Goal: Task Accomplishment & Management: Manage account settings

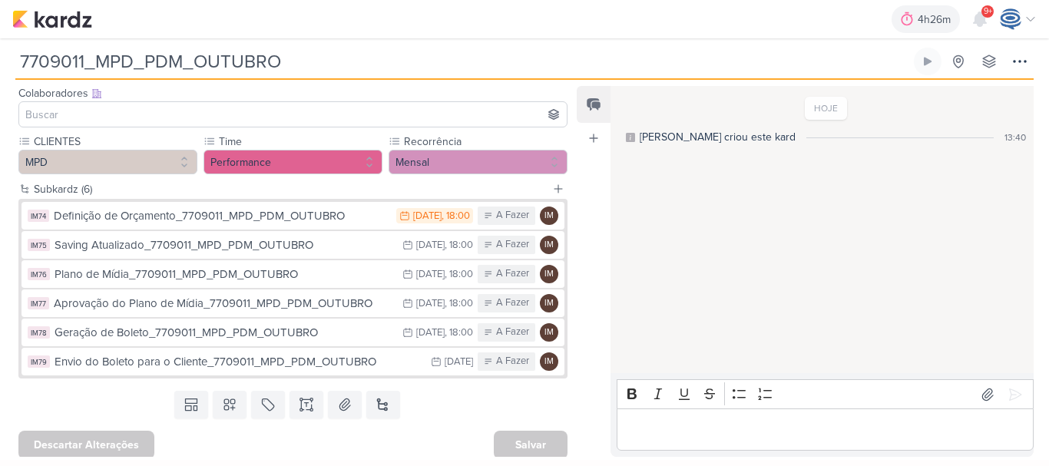
scroll to position [92, 0]
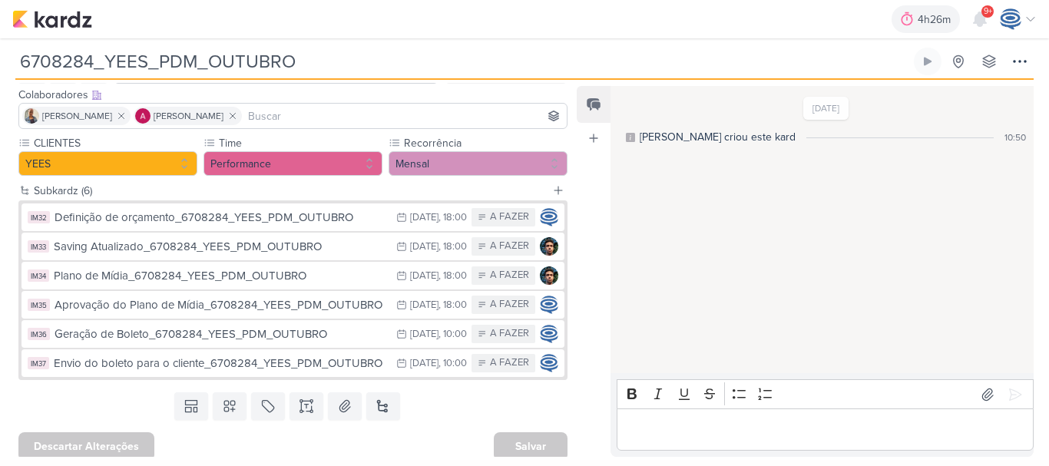
scroll to position [94, 0]
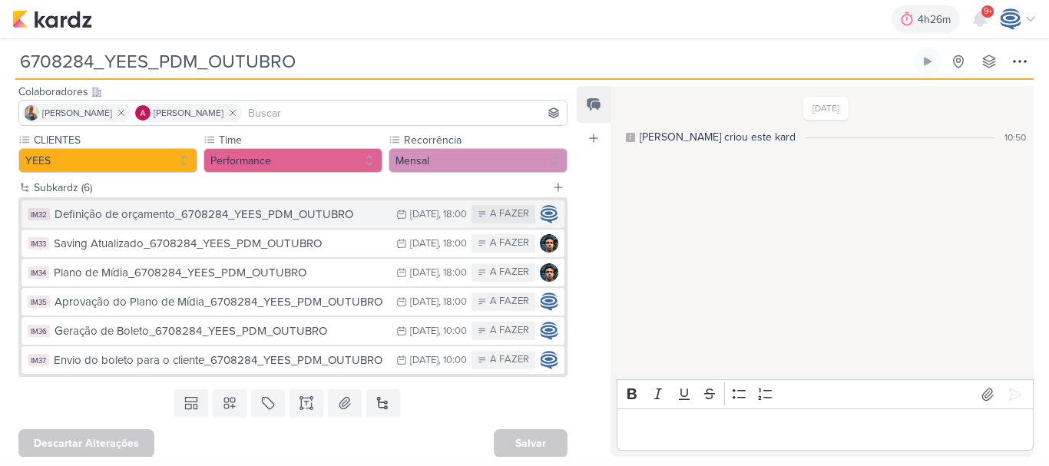
click at [342, 216] on div "Definição de orçamento_6708284_YEES_PDM_OUTUBRO" at bounding box center [222, 215] width 334 height 18
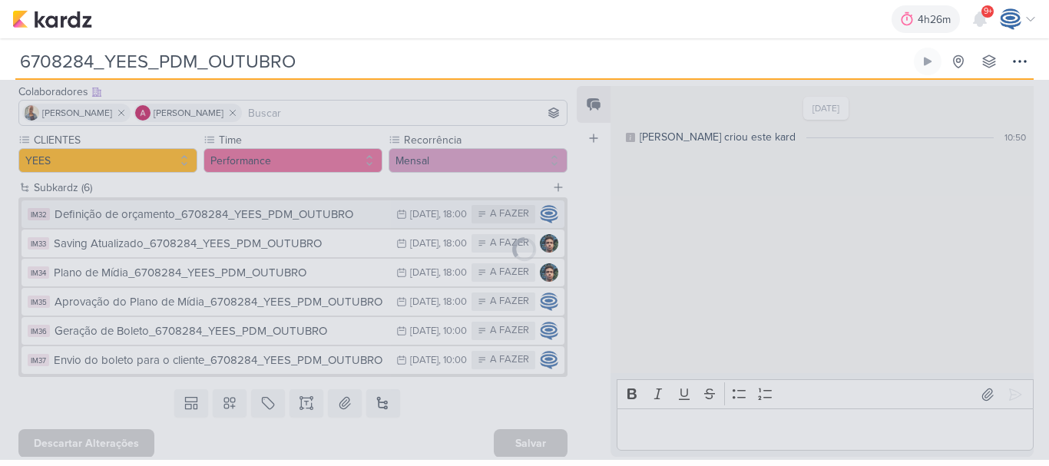
type input "Definição de orçamento_6708284_YEES_PDM_OUTUBRO"
type input "[DATE] 18:00"
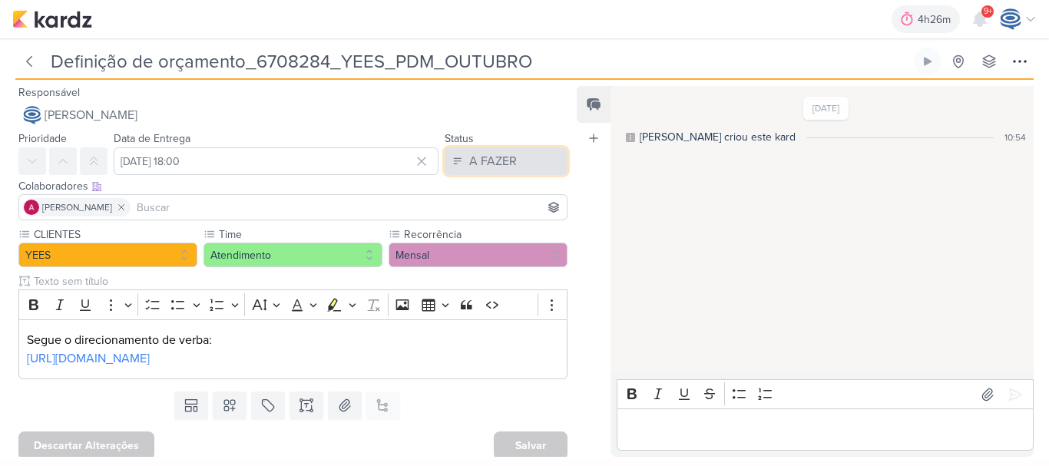
click at [498, 159] on div "A FAZER" at bounding box center [493, 161] width 48 height 18
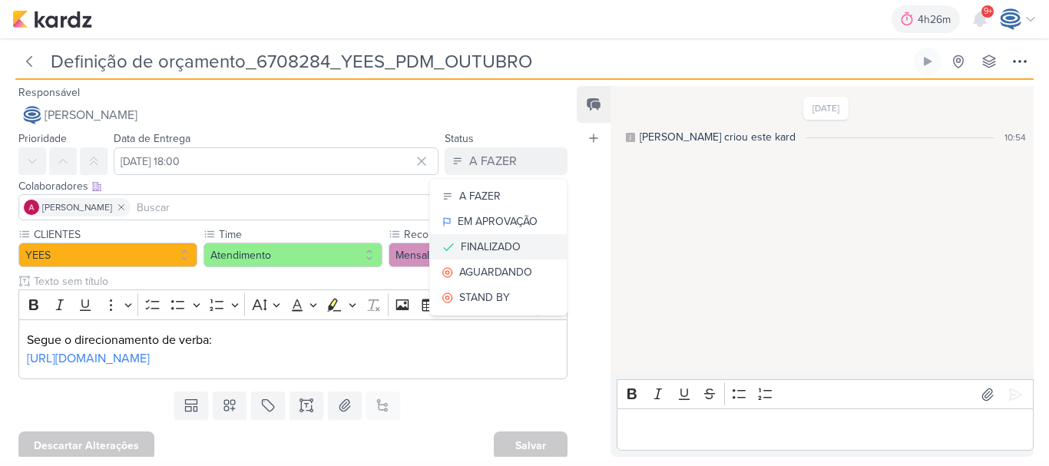
click at [480, 243] on div "FINALIZADO" at bounding box center [491, 247] width 60 height 16
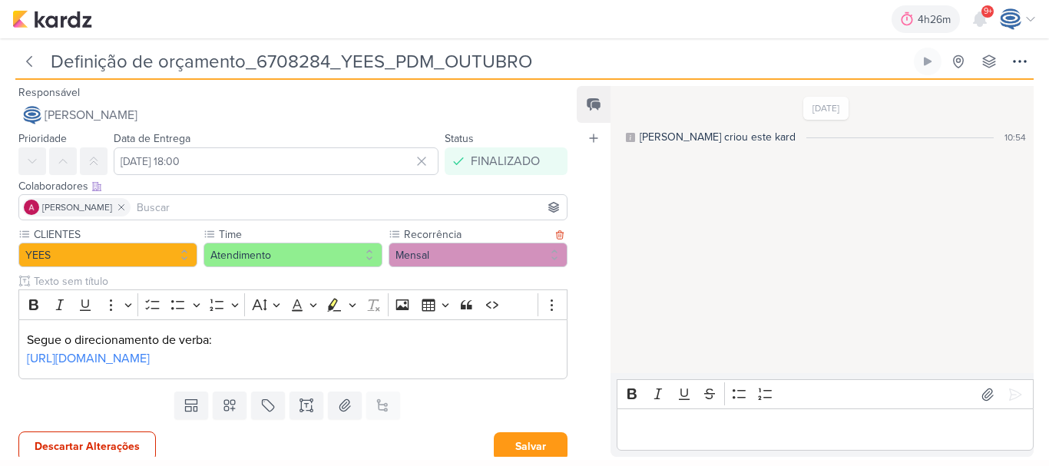
scroll to position [26, 0]
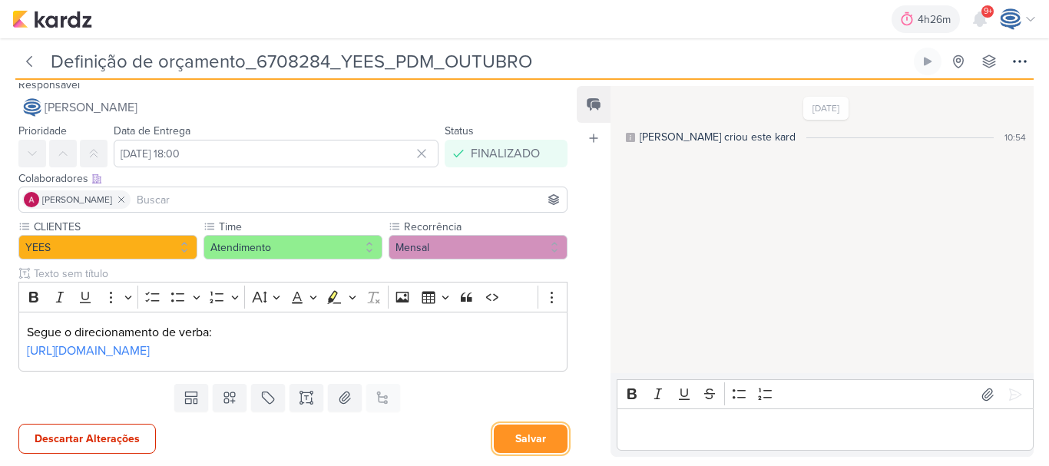
click at [520, 431] on button "Salvar" at bounding box center [531, 438] width 74 height 28
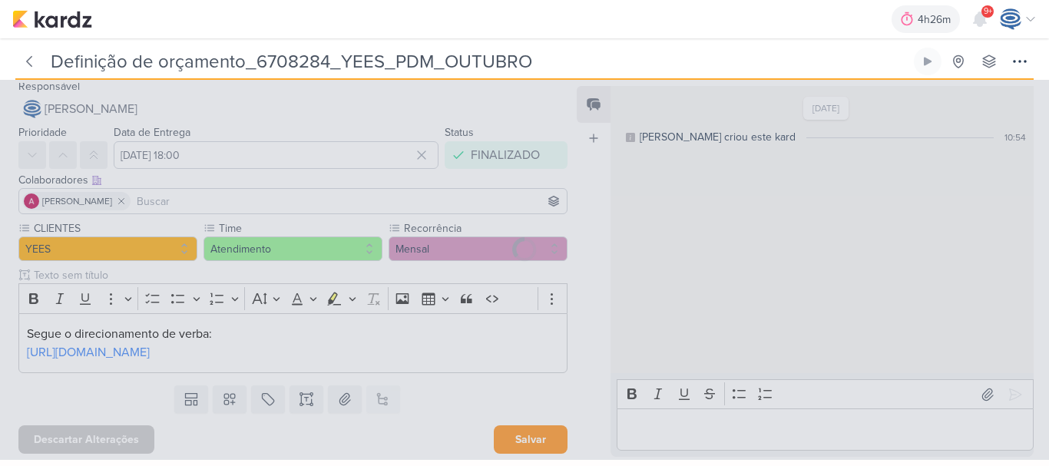
scroll to position [25, 0]
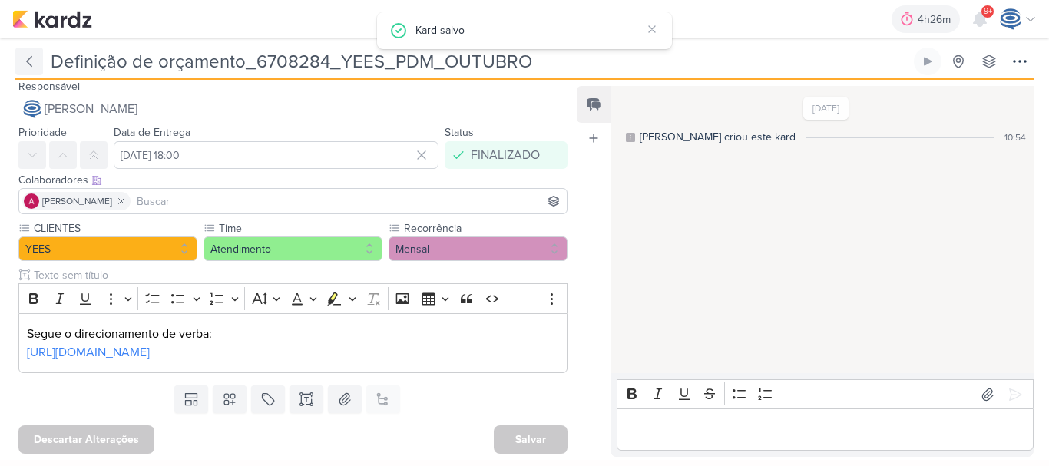
click at [23, 61] on icon at bounding box center [28, 61] width 15 height 15
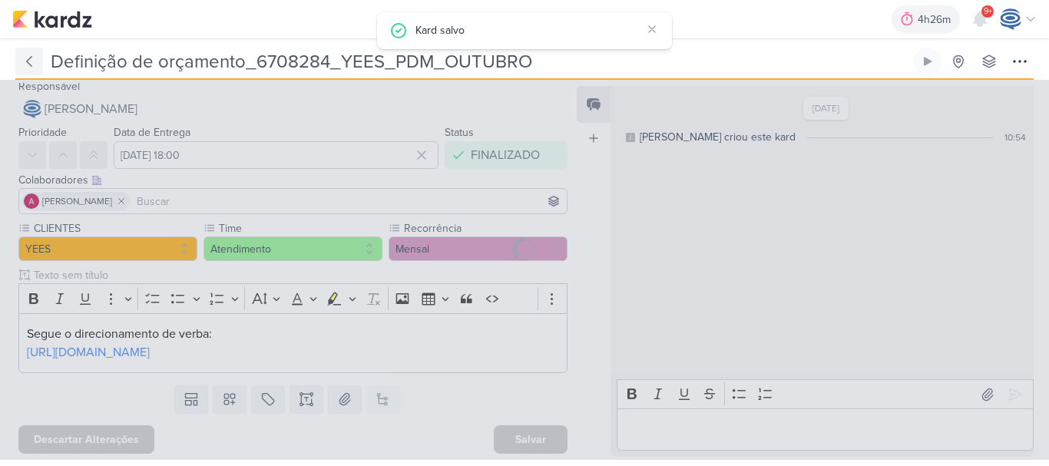
type input "6708284_YEES_PDM_OUTUBRO"
type input "[DATE] 18:00"
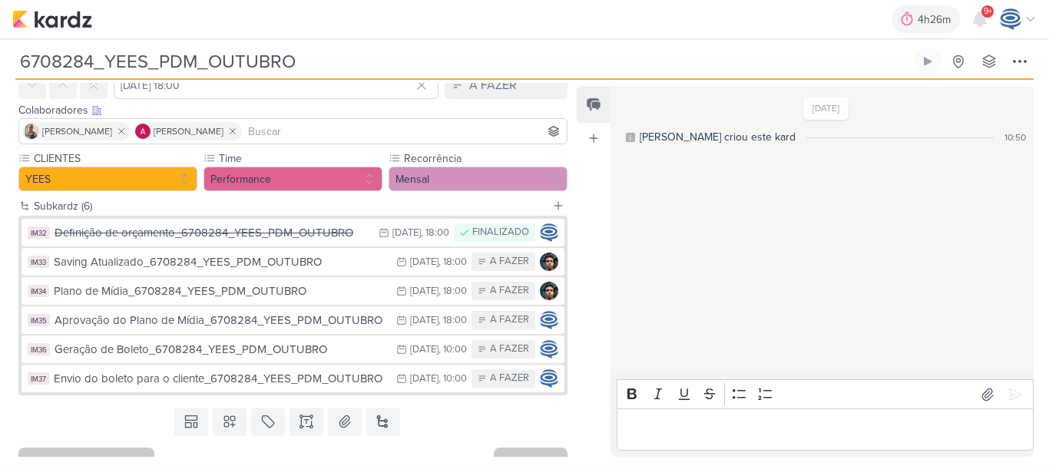
scroll to position [78, 0]
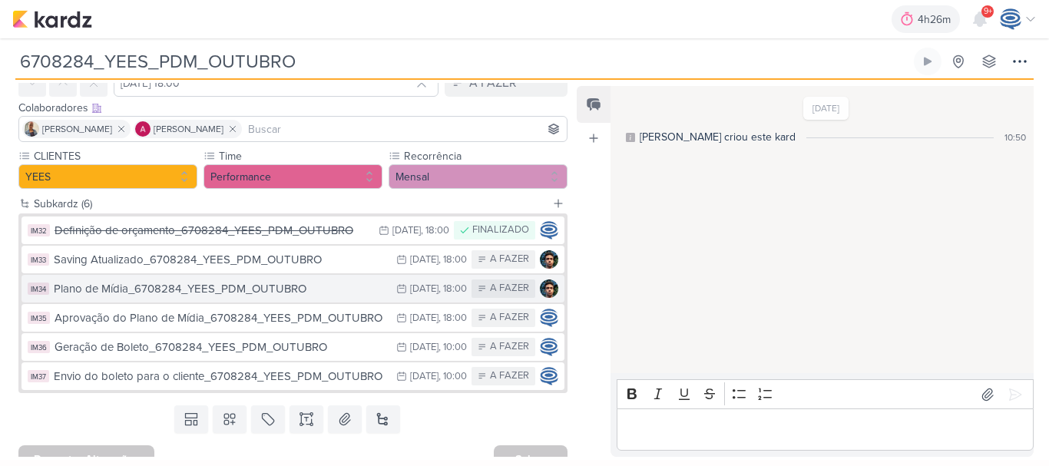
click at [396, 286] on icon at bounding box center [401, 288] width 11 height 11
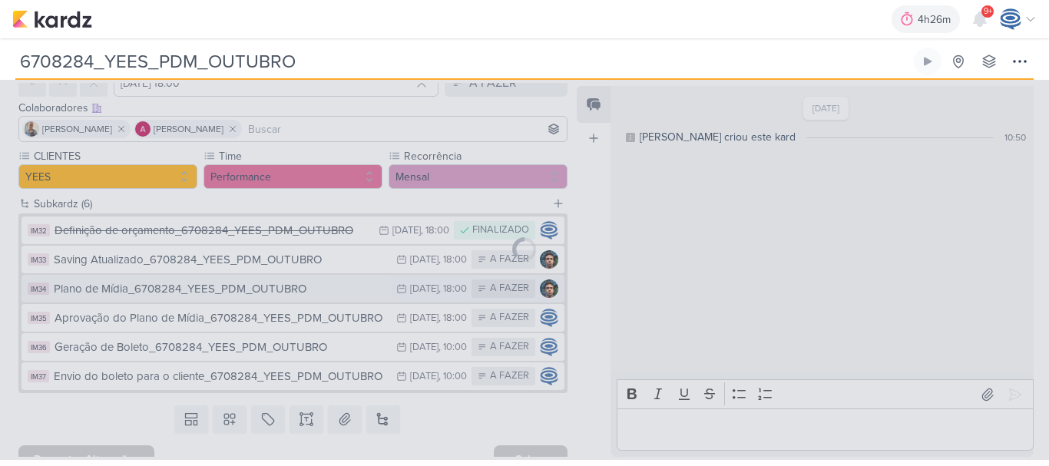
type input "Plano de Mídia_6708284_YEES_PDM_OUTUBRO"
type input "[DATE] 18:00"
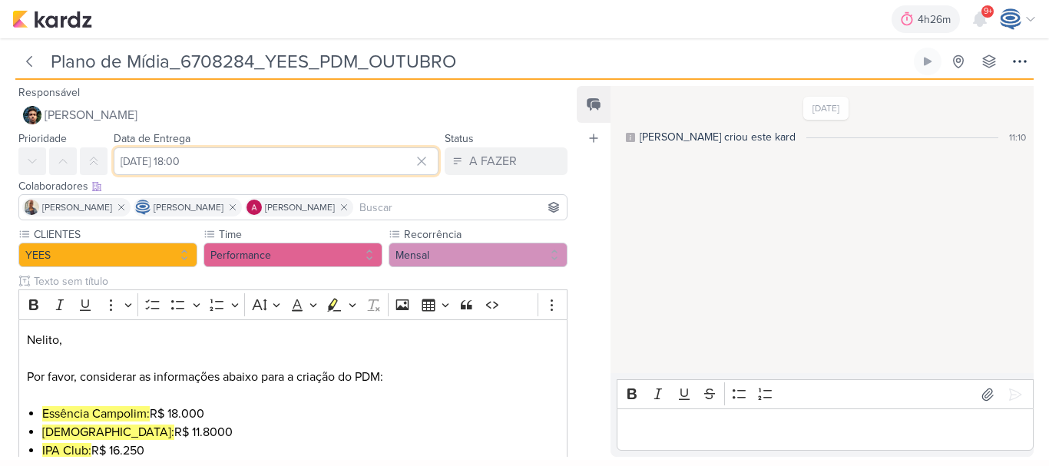
click at [136, 161] on input "[DATE] 18:00" at bounding box center [276, 161] width 325 height 28
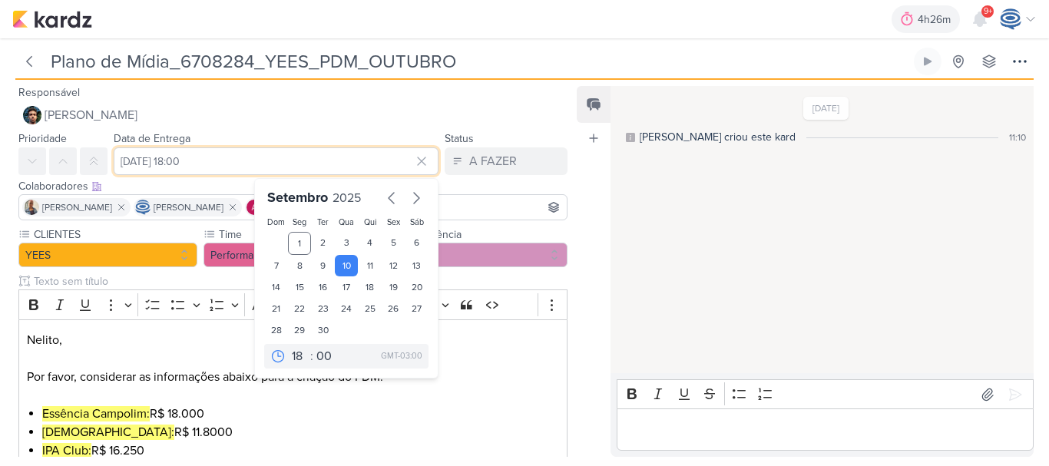
click at [136, 161] on input "[DATE] 18:00" at bounding box center [276, 161] width 325 height 28
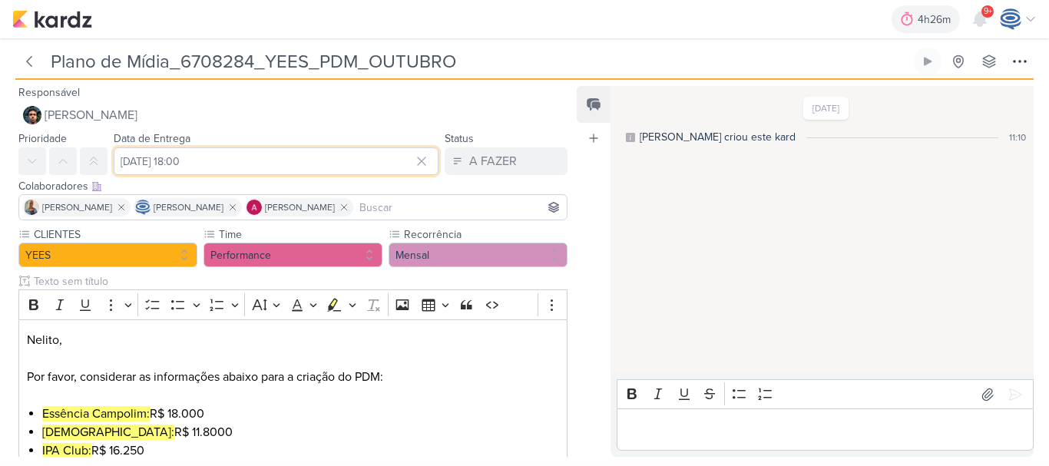
click at [138, 166] on input "[DATE] 18:00" at bounding box center [276, 161] width 325 height 28
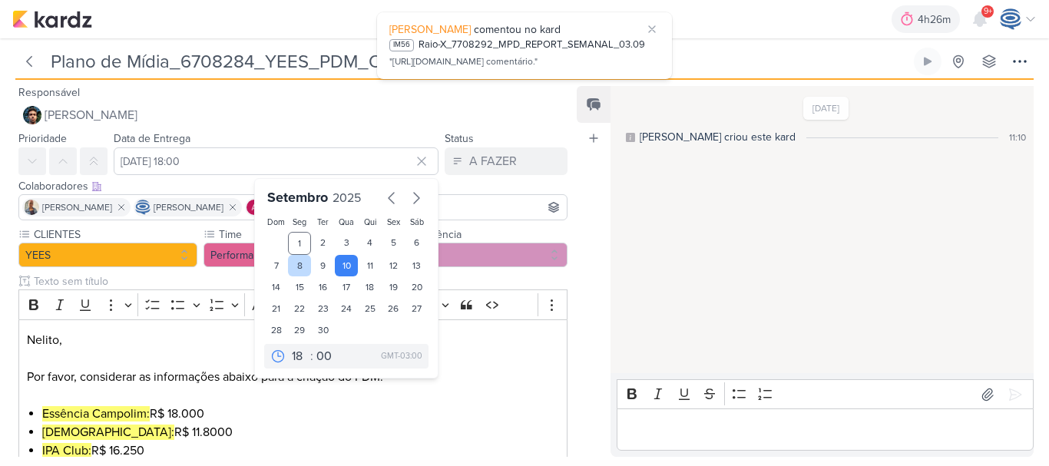
click at [292, 266] on div "8" at bounding box center [300, 265] width 24 height 21
type input "[DATE] 18:00"
click at [488, 388] on p "Editor editing area: main" at bounding box center [293, 395] width 533 height 18
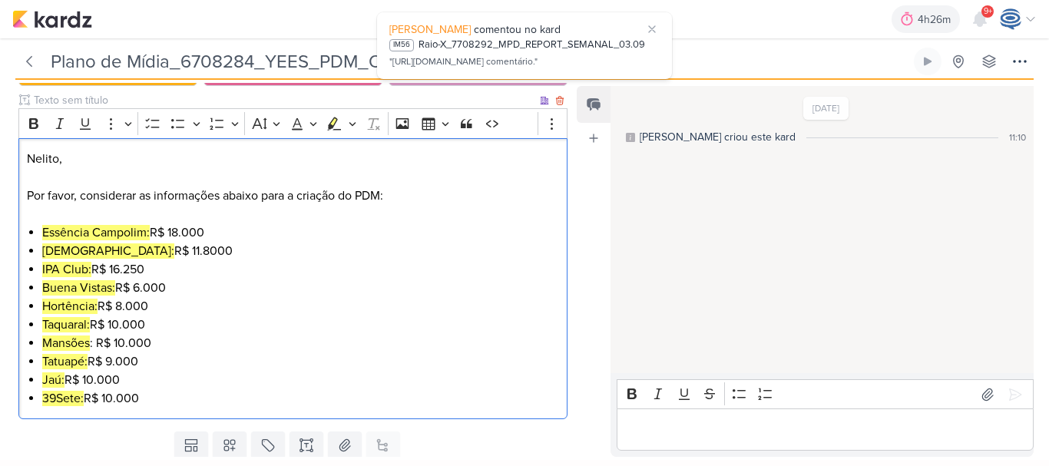
scroll to position [229, 0]
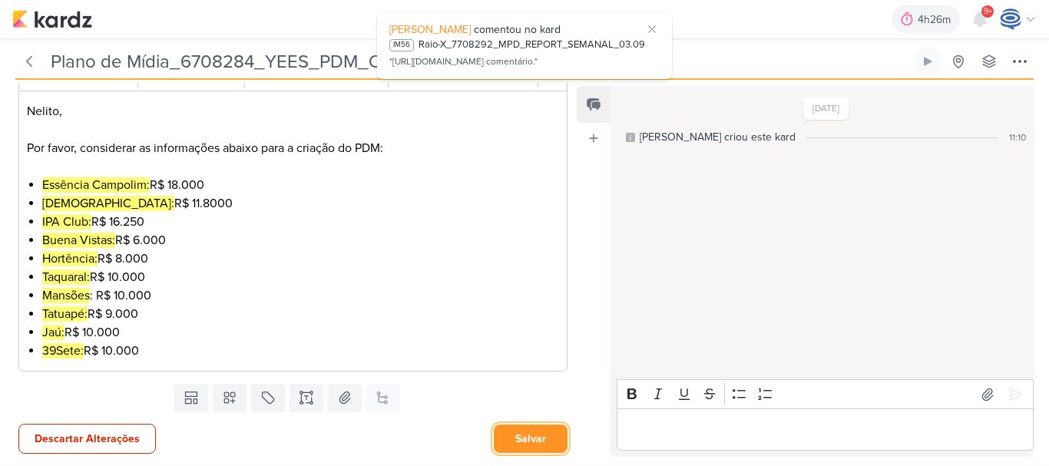
click at [506, 448] on button "Salvar" at bounding box center [531, 438] width 74 height 28
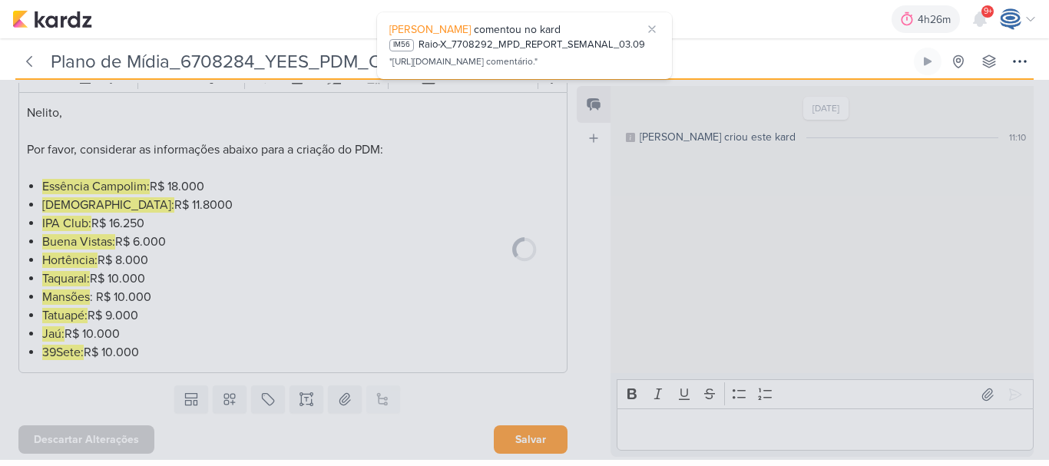
scroll to position [227, 0]
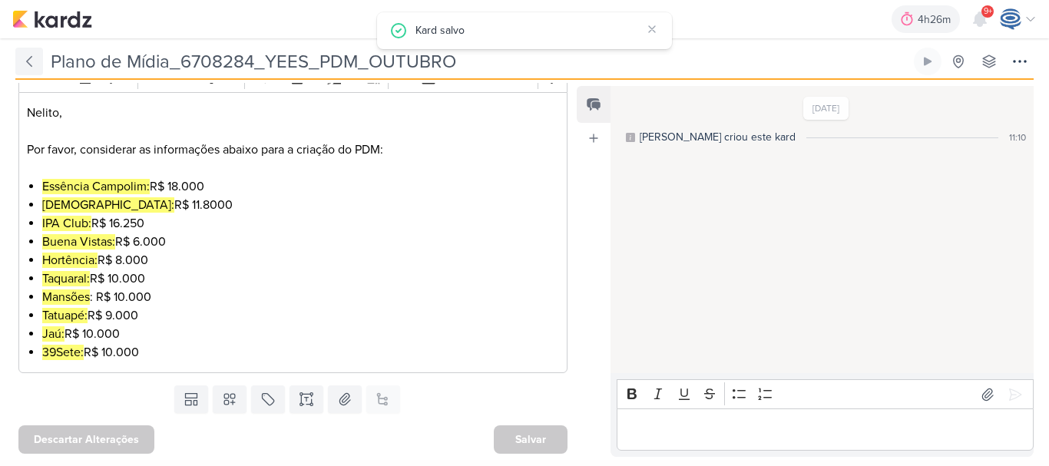
click at [21, 64] on button at bounding box center [29, 62] width 28 height 28
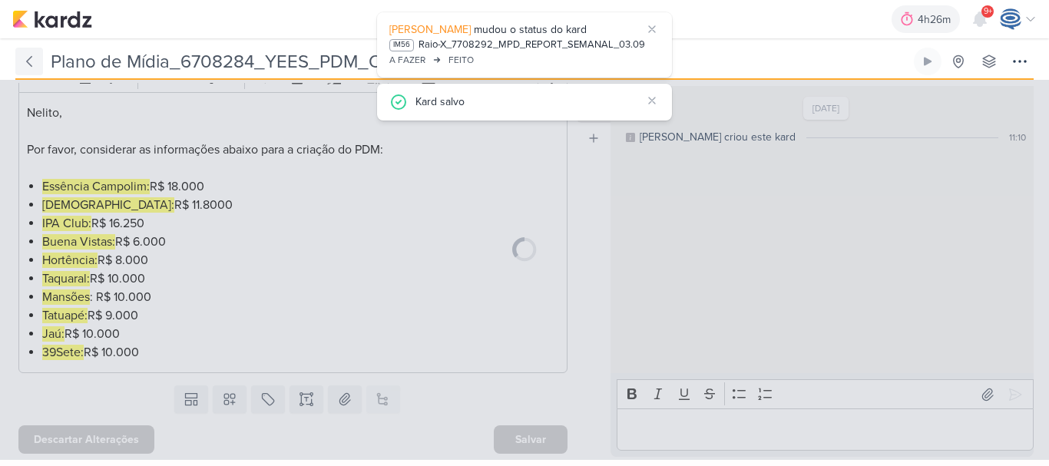
type input "6708284_YEES_PDM_OUTUBRO"
type input "[DATE] 18:00"
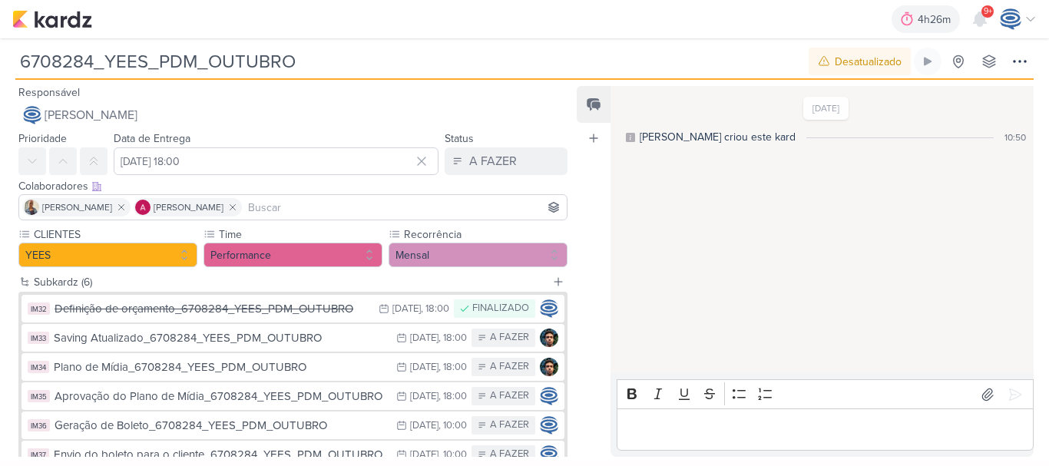
click at [597, 187] on div "Feed Atrelar email Solte o email para atrelar ao kard" at bounding box center [593, 271] width 34 height 371
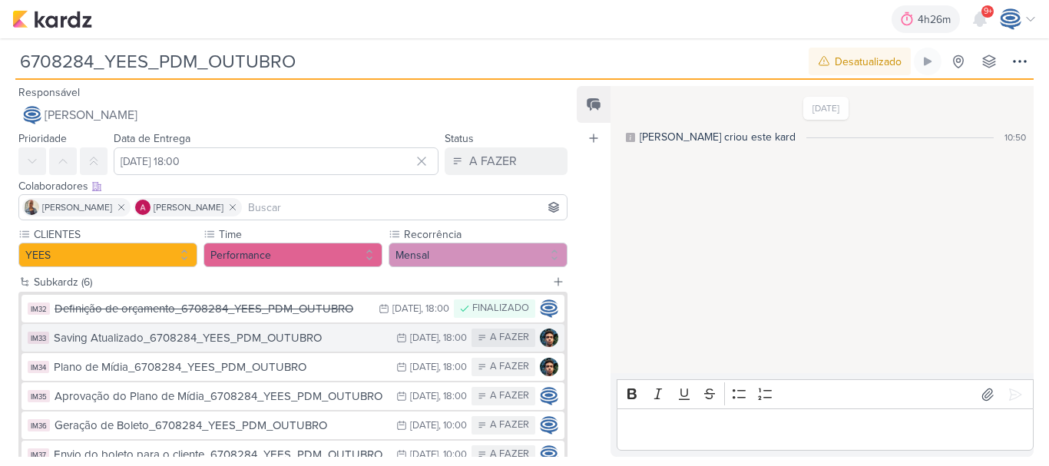
scroll to position [98, 0]
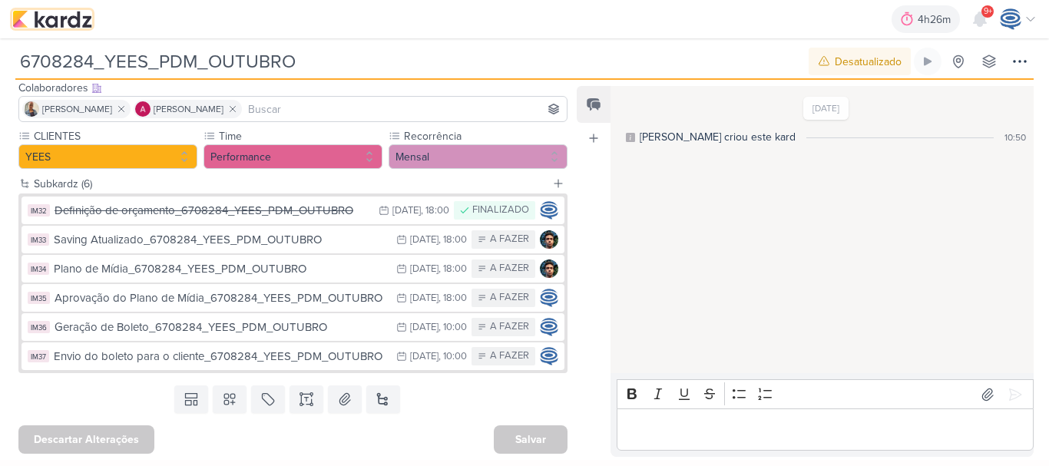
click at [40, 15] on img at bounding box center [52, 19] width 80 height 18
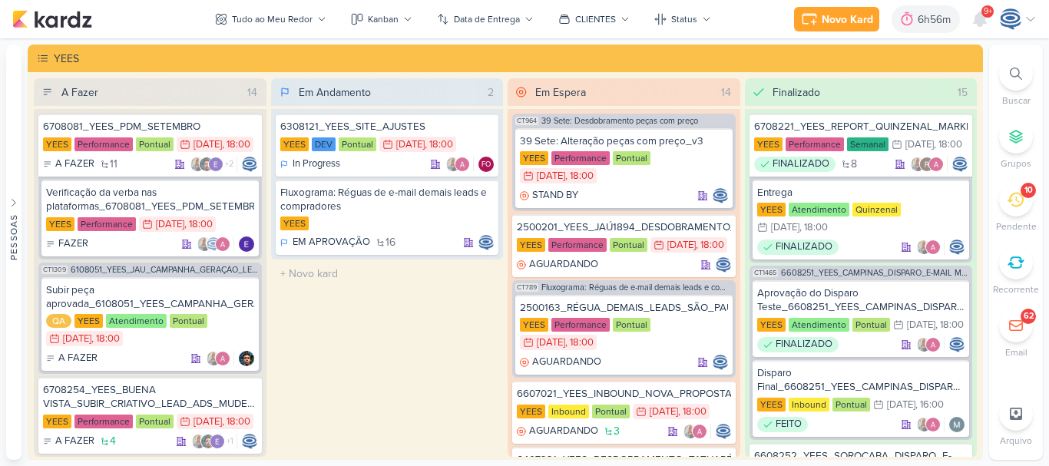
scroll to position [304, 0]
